Goal: Information Seeking & Learning: Find specific fact

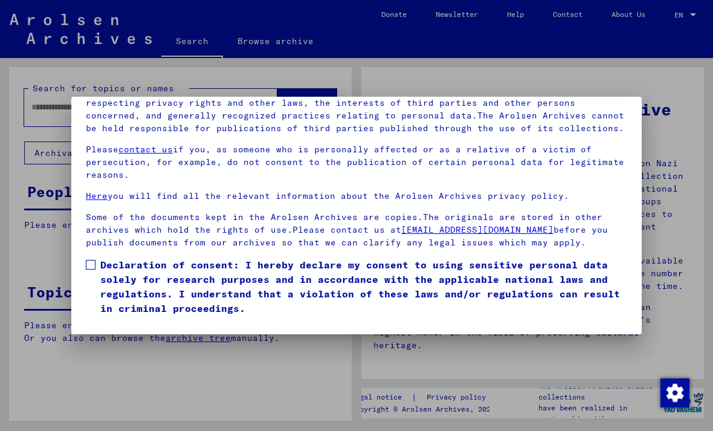
scroll to position [129, 0]
click at [92, 260] on span at bounding box center [91, 265] width 10 height 10
click at [117, 322] on button "I agree" at bounding box center [115, 333] width 59 height 23
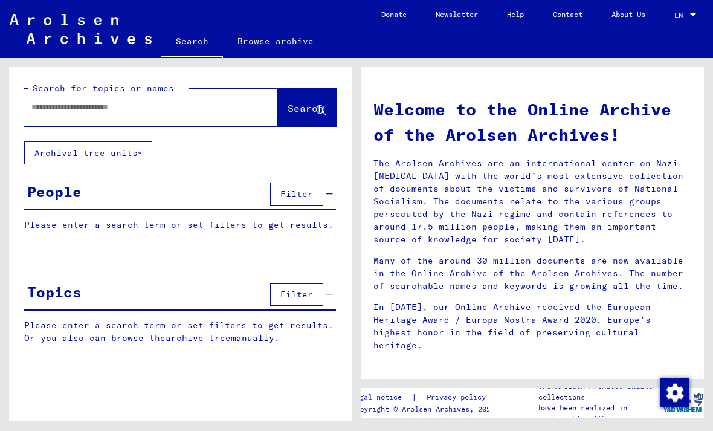
click at [99, 109] on input "text" at bounding box center [136, 107] width 210 height 13
type input "********"
click at [304, 109] on span "Search" at bounding box center [306, 108] width 36 height 12
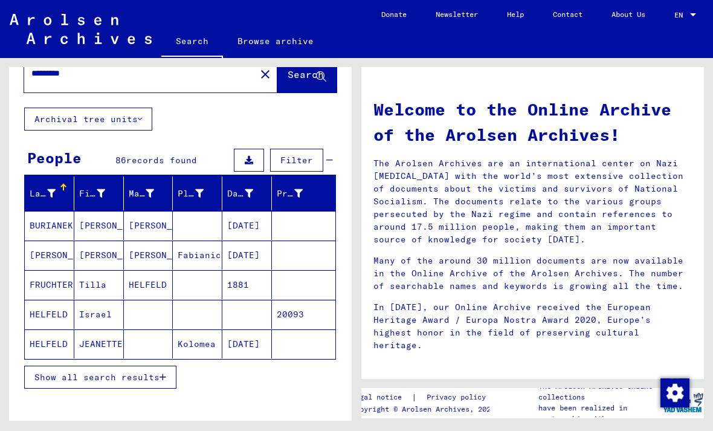
scroll to position [36, 0]
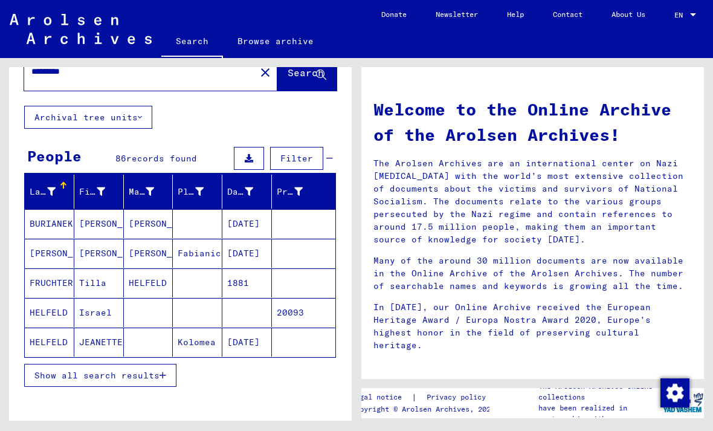
click at [153, 377] on span "Show all search results" at bounding box center [96, 375] width 125 height 11
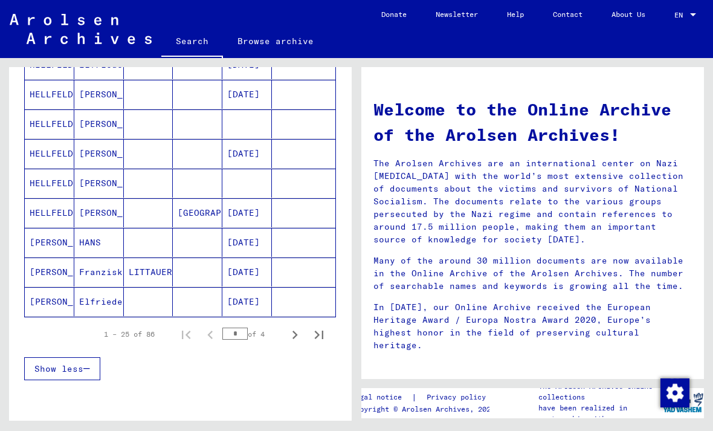
scroll to position [669, 0]
click at [296, 334] on icon "Next page" at bounding box center [295, 335] width 5 height 8
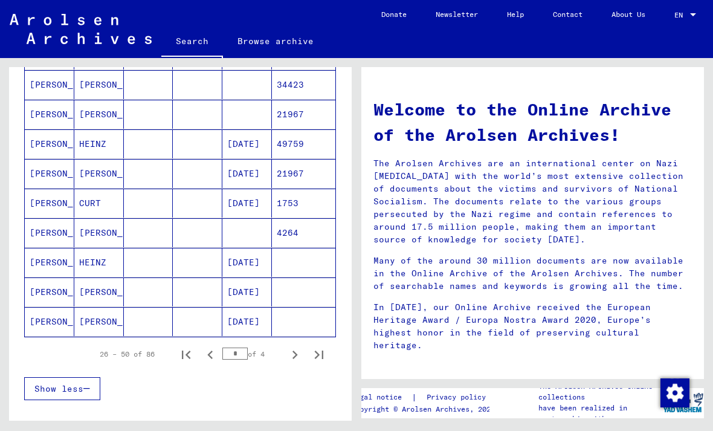
scroll to position [652, 0]
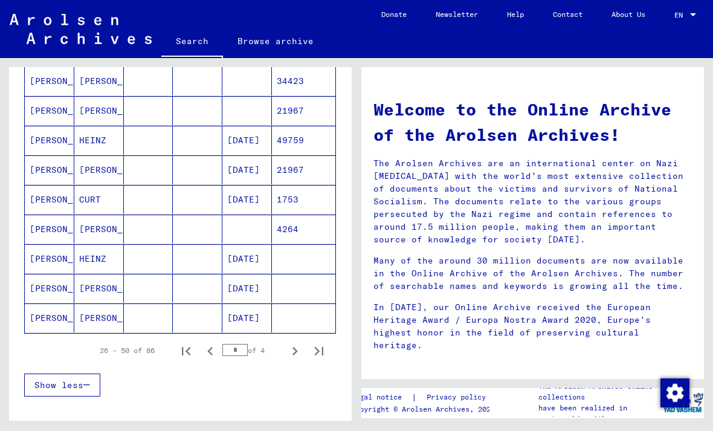
click at [297, 351] on icon "Next page" at bounding box center [295, 351] width 17 height 17
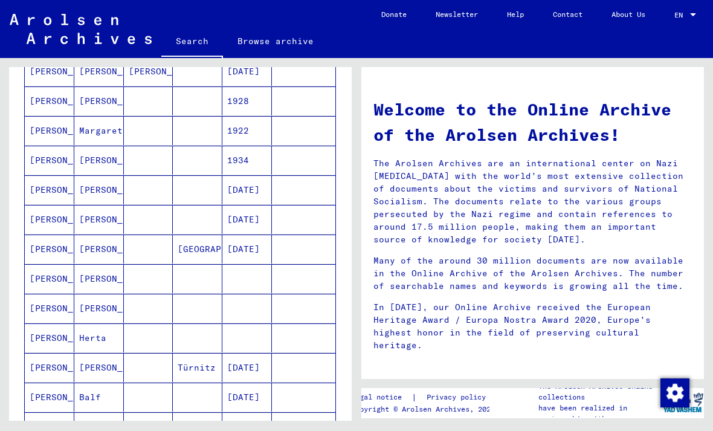
scroll to position [299, 0]
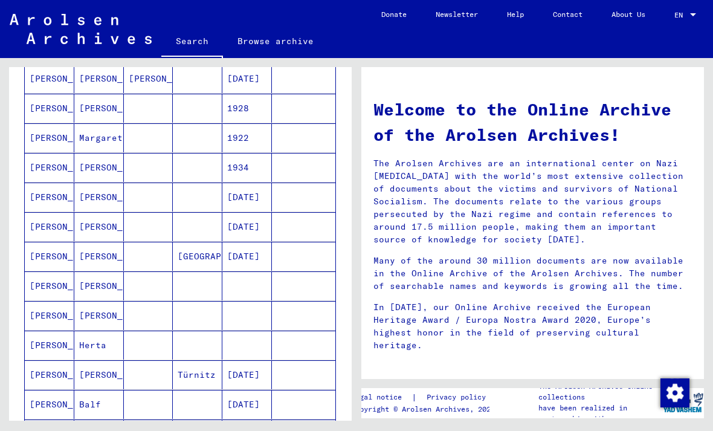
click at [100, 136] on mat-cell "Margarete" at bounding box center [99, 137] width 50 height 29
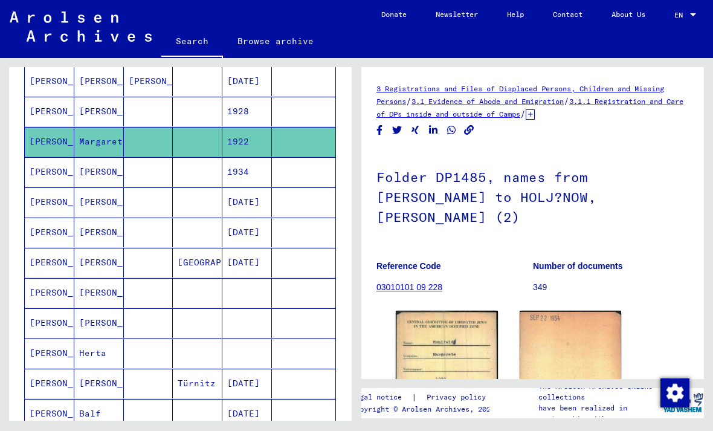
click at [471, 354] on img at bounding box center [447, 383] width 102 height 144
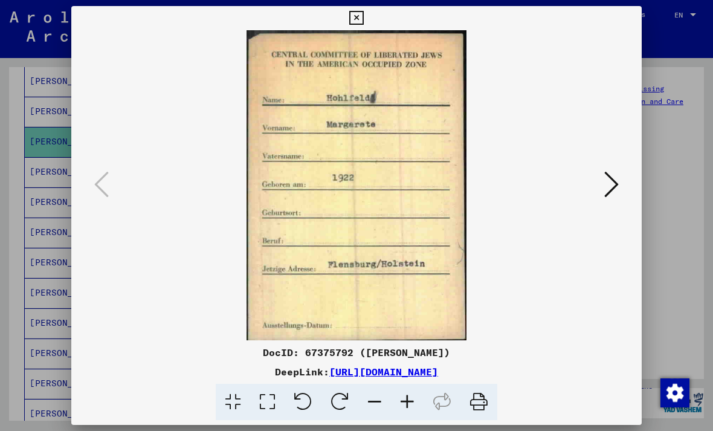
click at [611, 183] on icon at bounding box center [611, 184] width 15 height 29
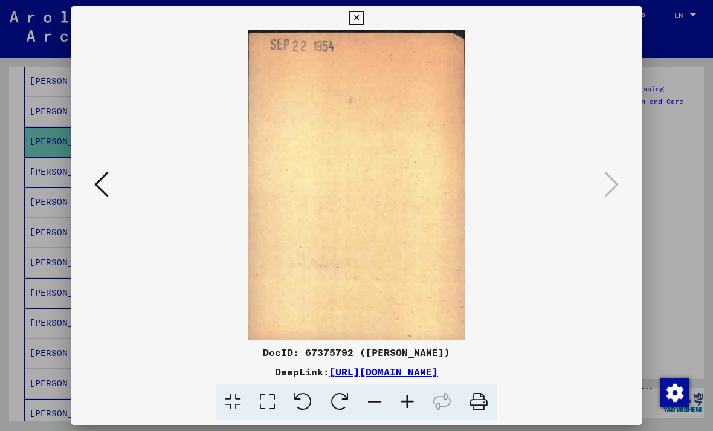
click at [363, 22] on icon at bounding box center [356, 18] width 14 height 15
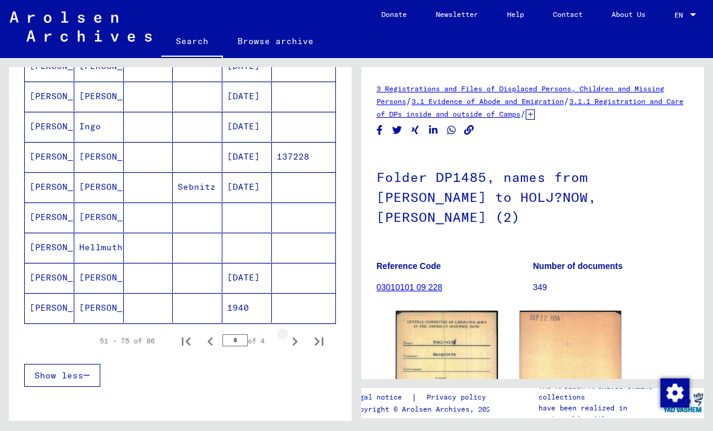
click at [297, 340] on icon "Next page" at bounding box center [295, 341] width 17 height 17
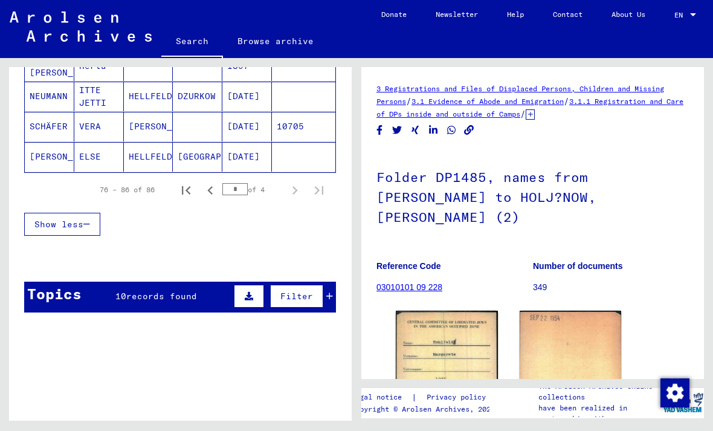
scroll to position [431, 0]
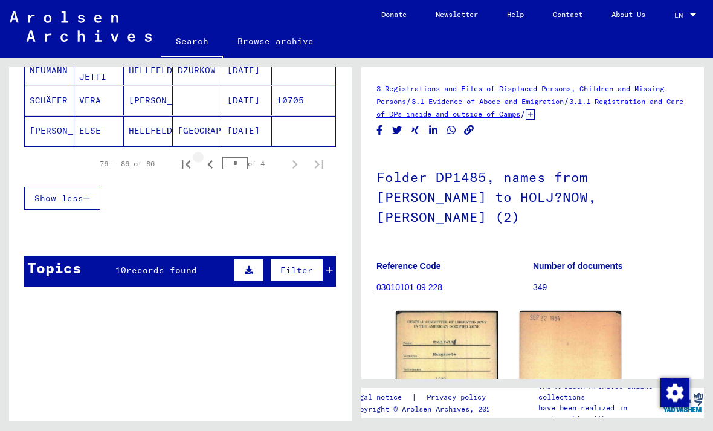
click at [209, 165] on icon "Previous page" at bounding box center [209, 164] width 5 height 8
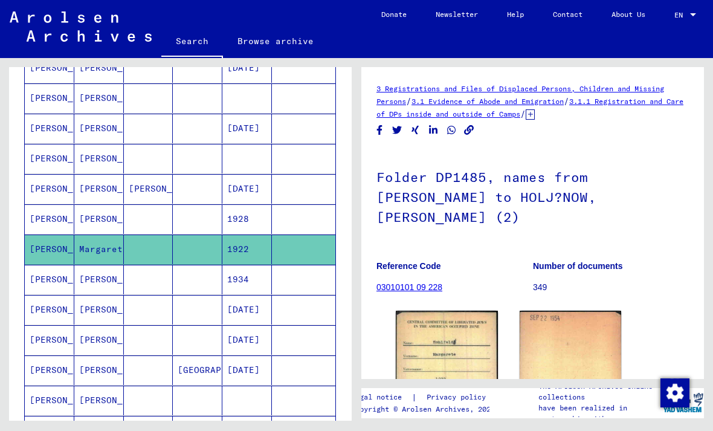
scroll to position [181, 0]
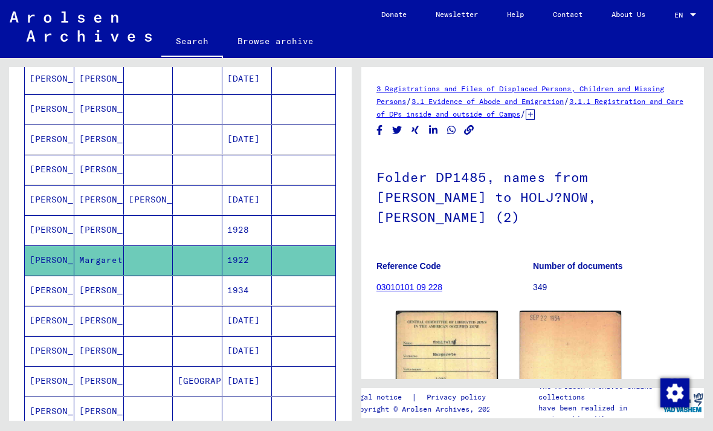
click at [114, 108] on mat-cell "[PERSON_NAME]" at bounding box center [99, 109] width 50 height 30
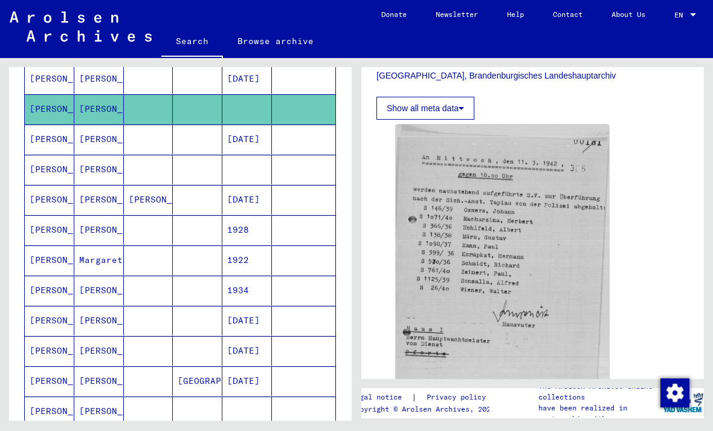
scroll to position [356, 0]
click at [580, 285] on img at bounding box center [502, 262] width 213 height 275
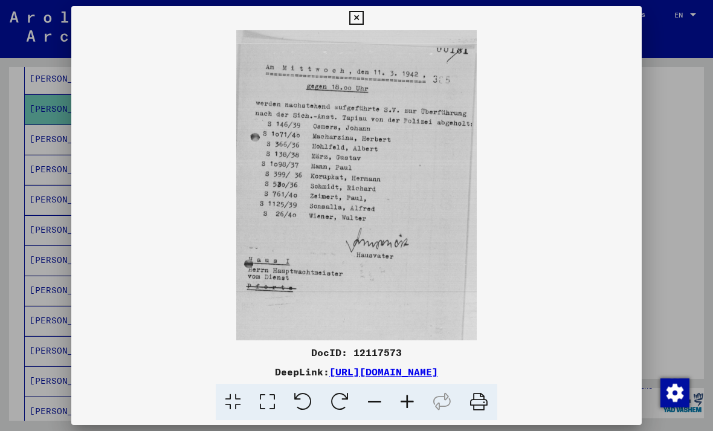
click at [363, 16] on icon at bounding box center [356, 18] width 14 height 15
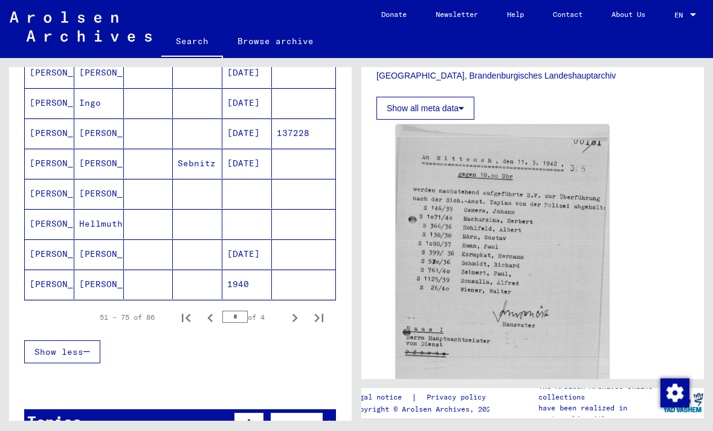
scroll to position [707, 0]
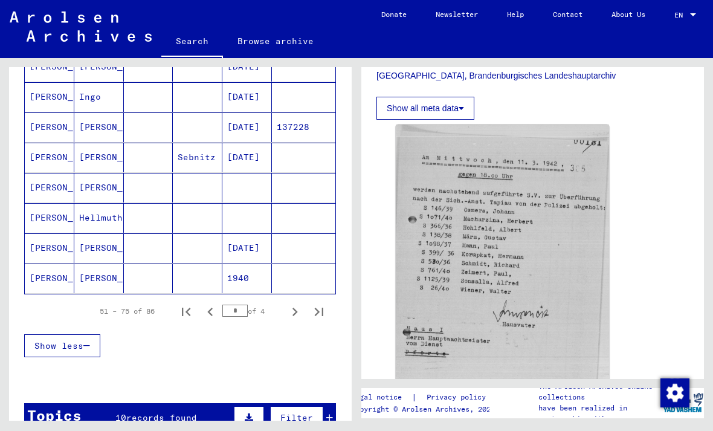
click at [209, 317] on icon "Previous page" at bounding box center [210, 311] width 17 height 17
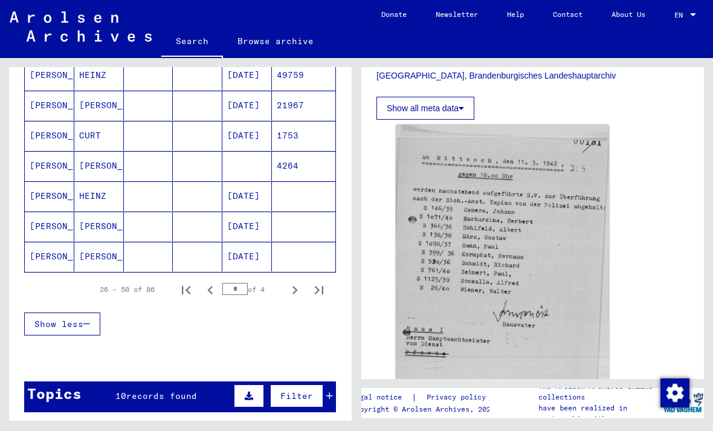
scroll to position [735, 0]
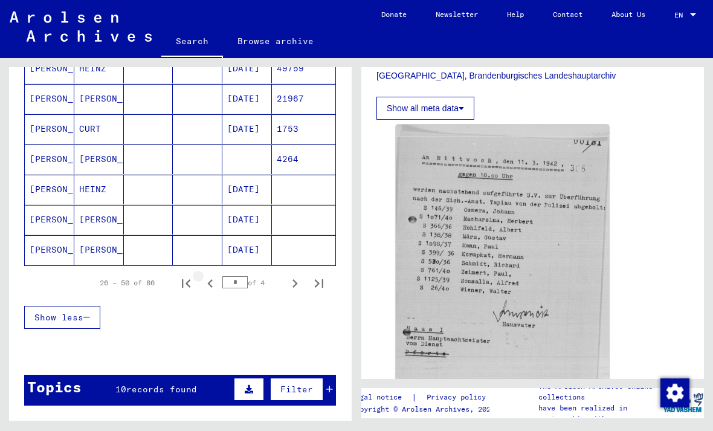
click at [207, 285] on icon "Previous page" at bounding box center [210, 283] width 17 height 17
type input "*"
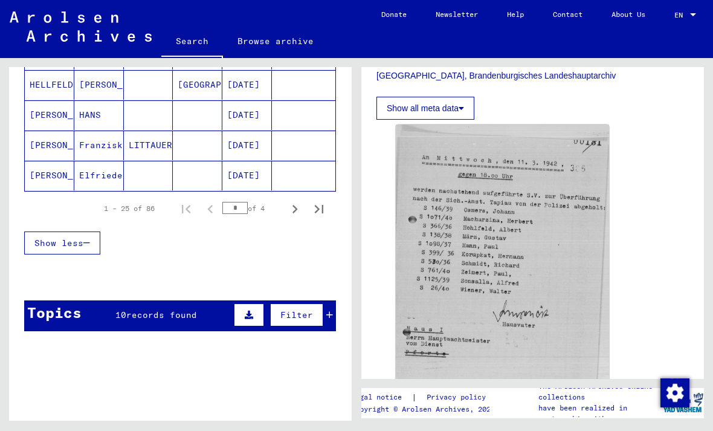
scroll to position [745, 0]
